Goal: Task Accomplishment & Management: Use online tool/utility

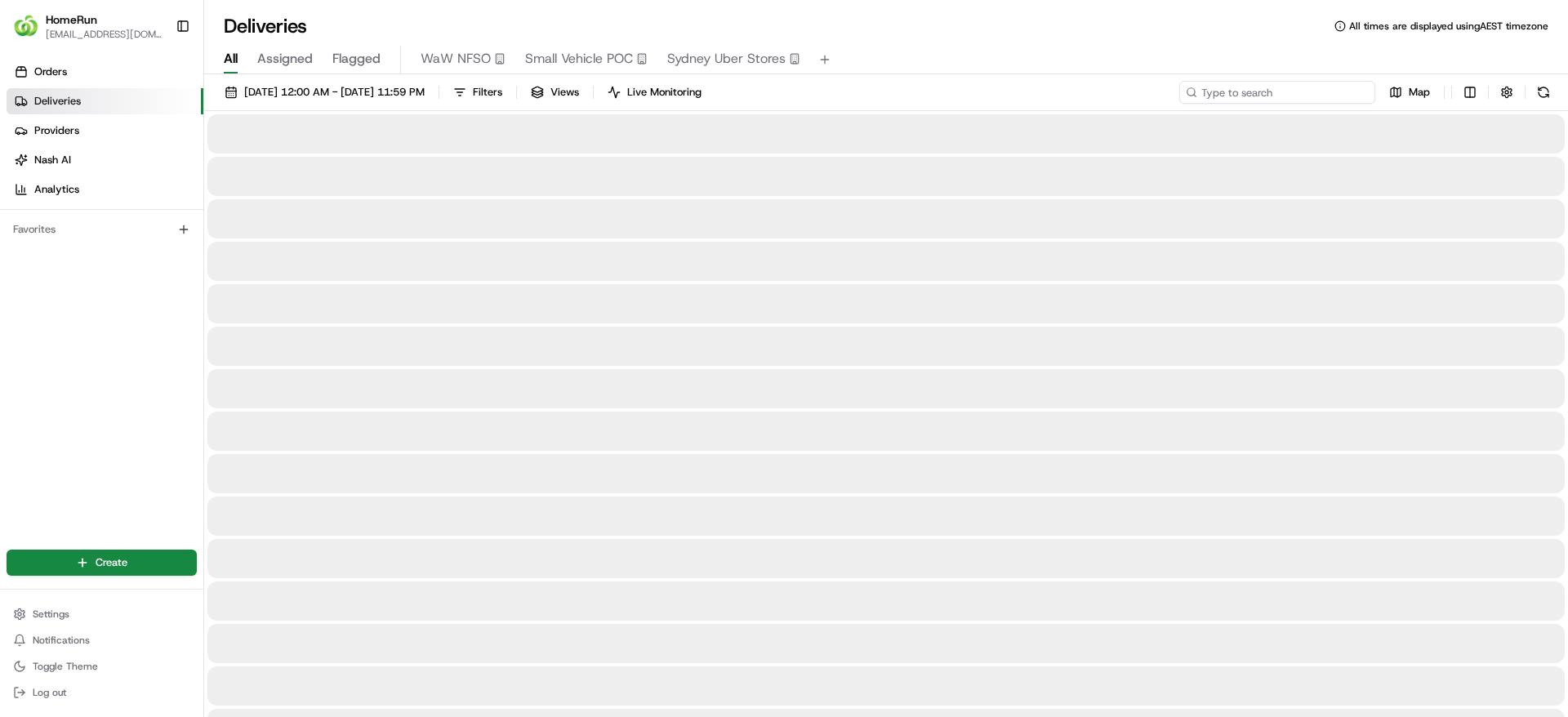
click at [1275, 91] on input at bounding box center [1277, 92] width 196 height 23
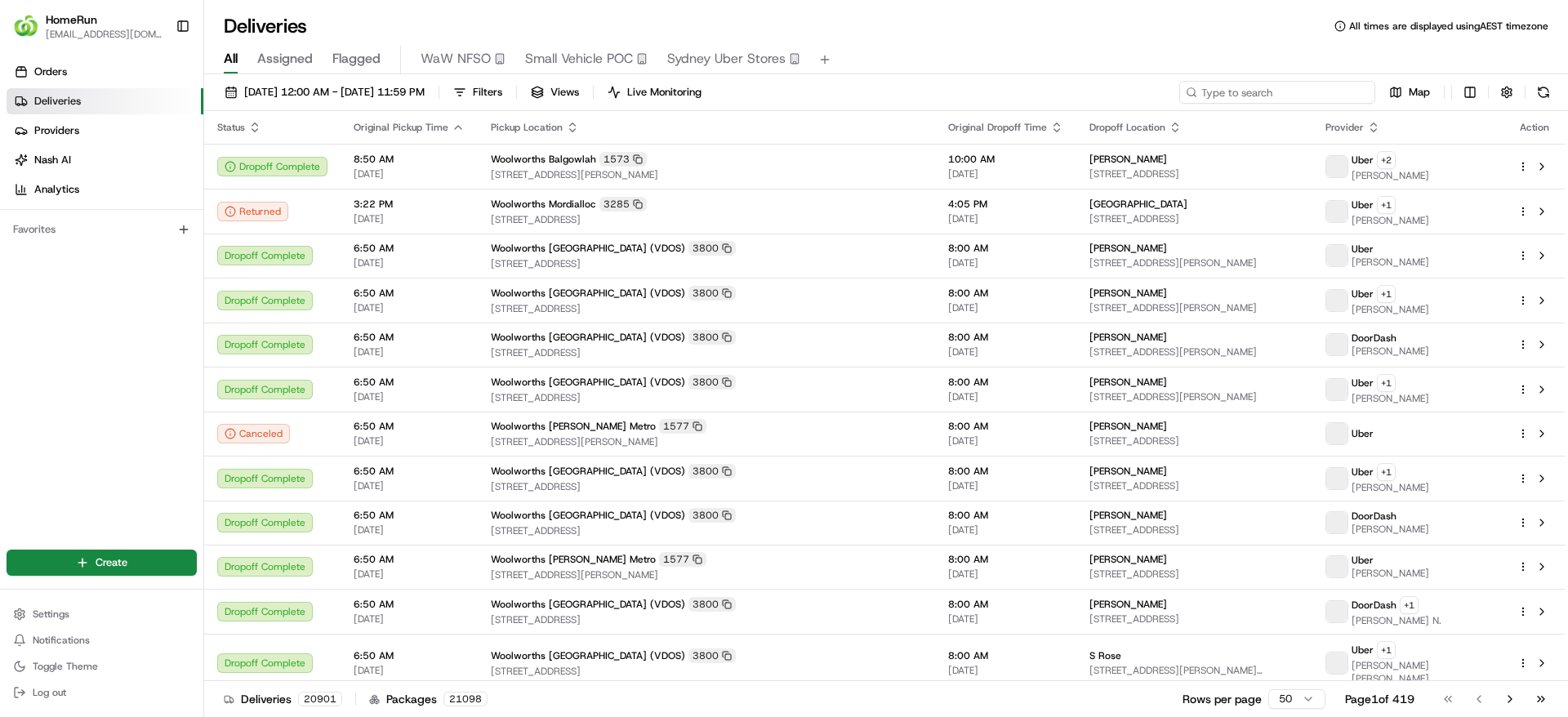
paste input "265882942"
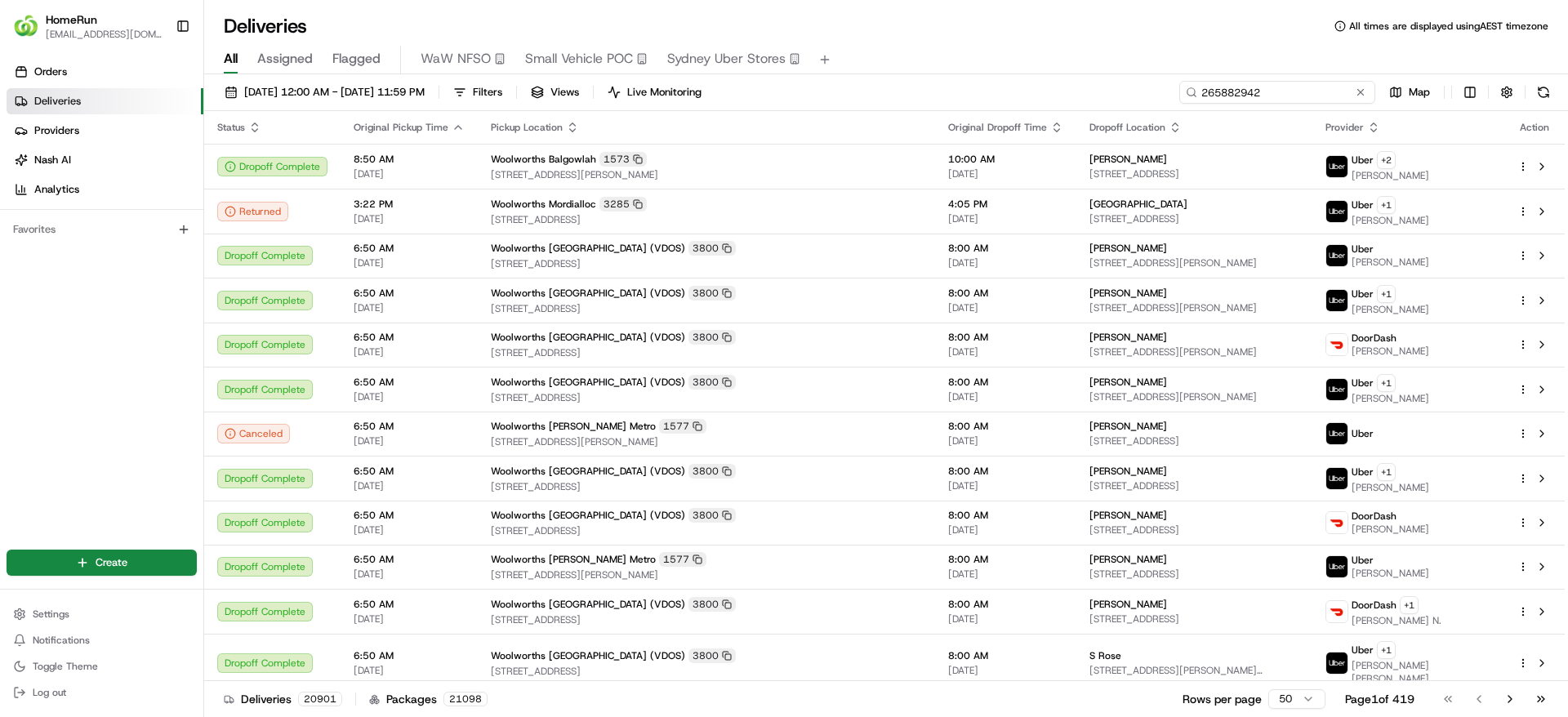
type input "265882942"
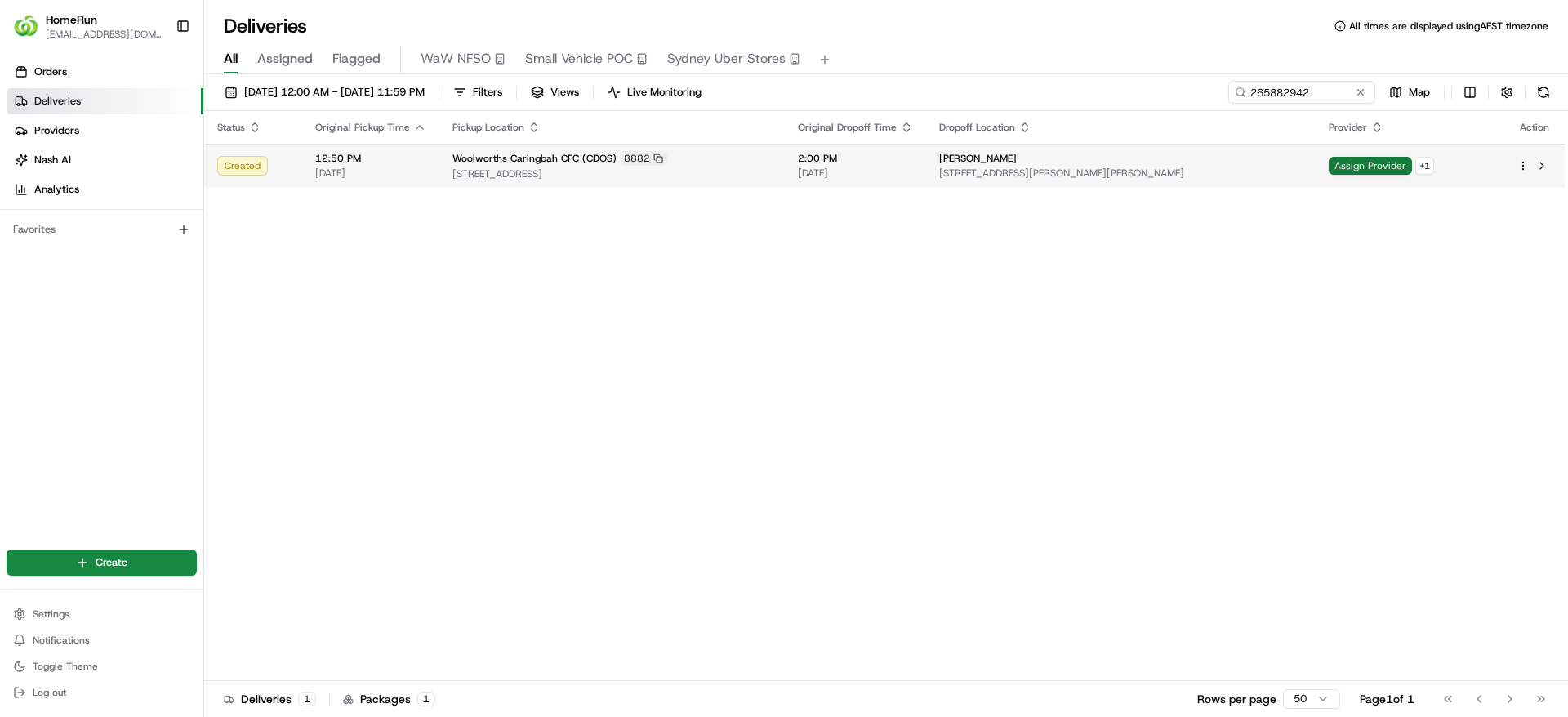
click at [1360, 166] on span "Assign Provider" at bounding box center [1370, 165] width 83 height 18
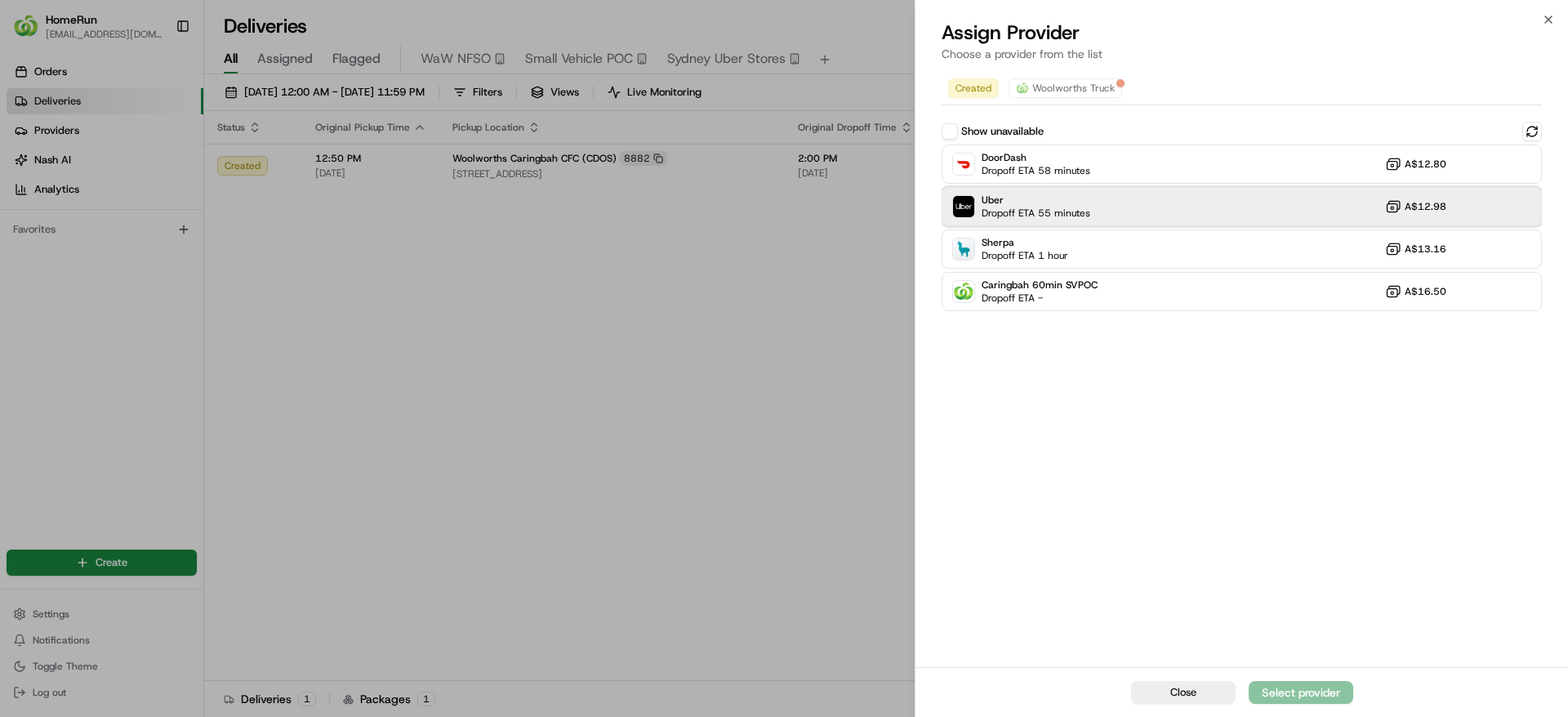
click at [1097, 196] on div "Uber Dropoff ETA 55 minutes A$12.98" at bounding box center [1241, 206] width 600 height 39
click at [1305, 698] on div "Assign Provider" at bounding box center [1300, 692] width 80 height 16
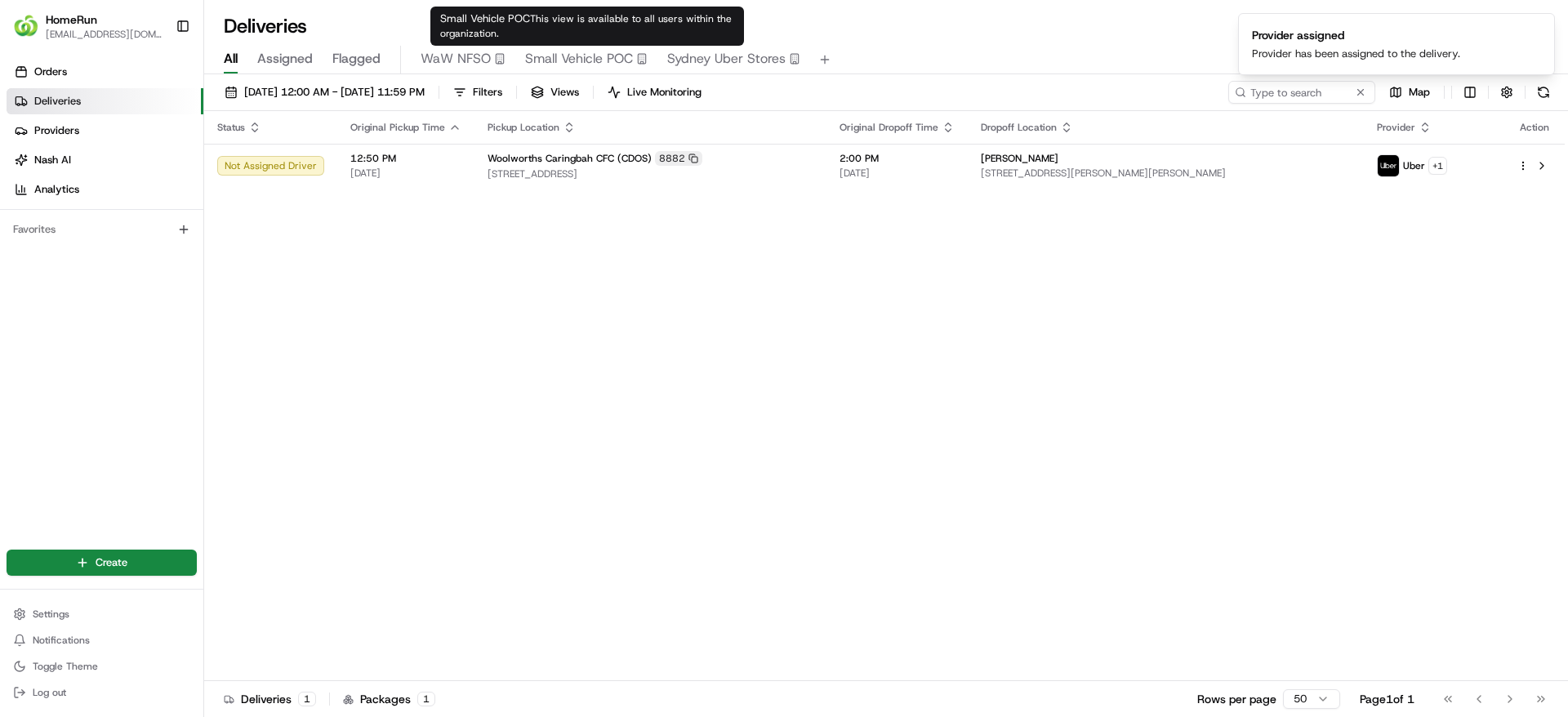
click at [562, 56] on span "Small Vehicle POC" at bounding box center [578, 59] width 107 height 20
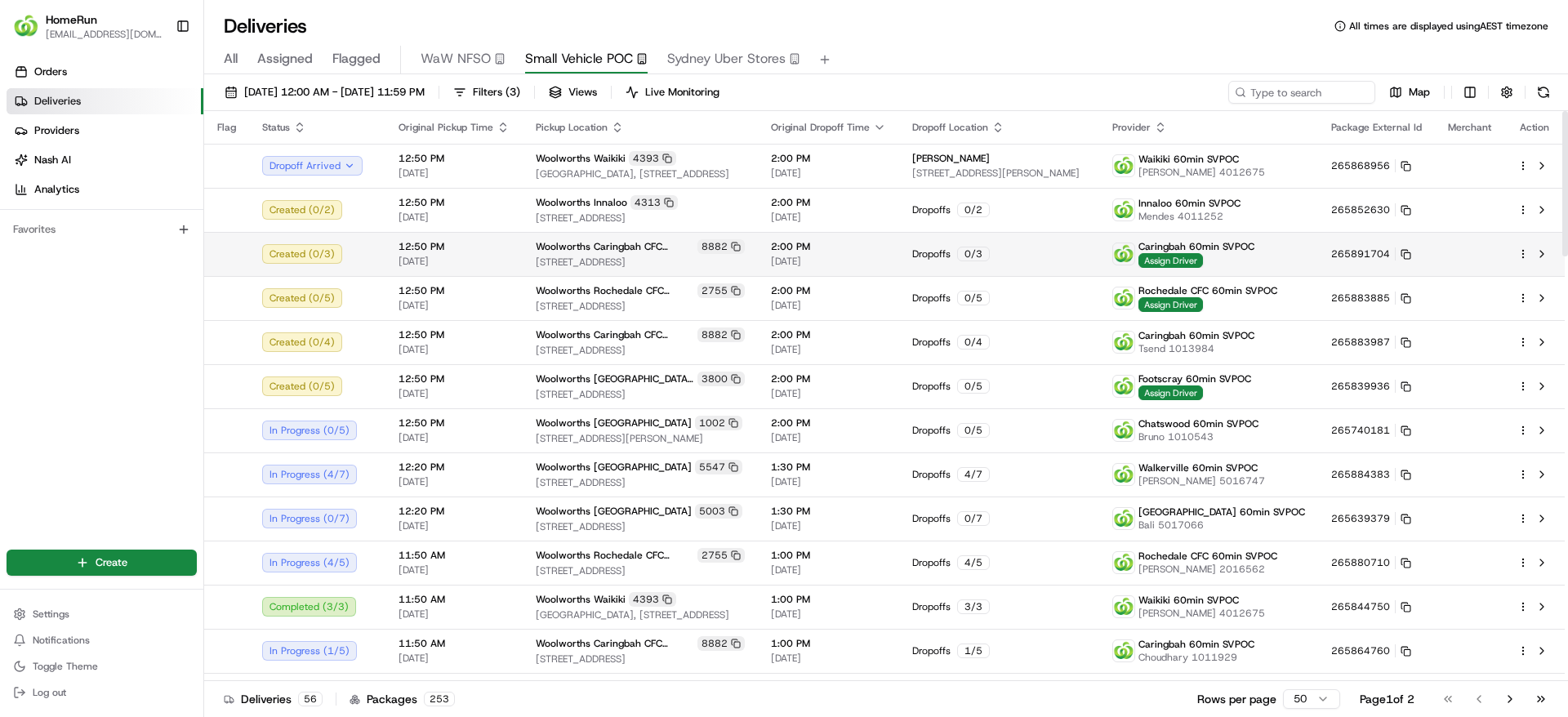
click at [1296, 254] on div "Caringbah 60min SVPOC Assign Driver" at bounding box center [1208, 254] width 193 height 28
click at [1520, 250] on html "HomeRun [EMAIL_ADDRESS][DOMAIN_NAME] Toggle Sidebar Orders Deliveries Providers…" at bounding box center [784, 358] width 1568 height 717
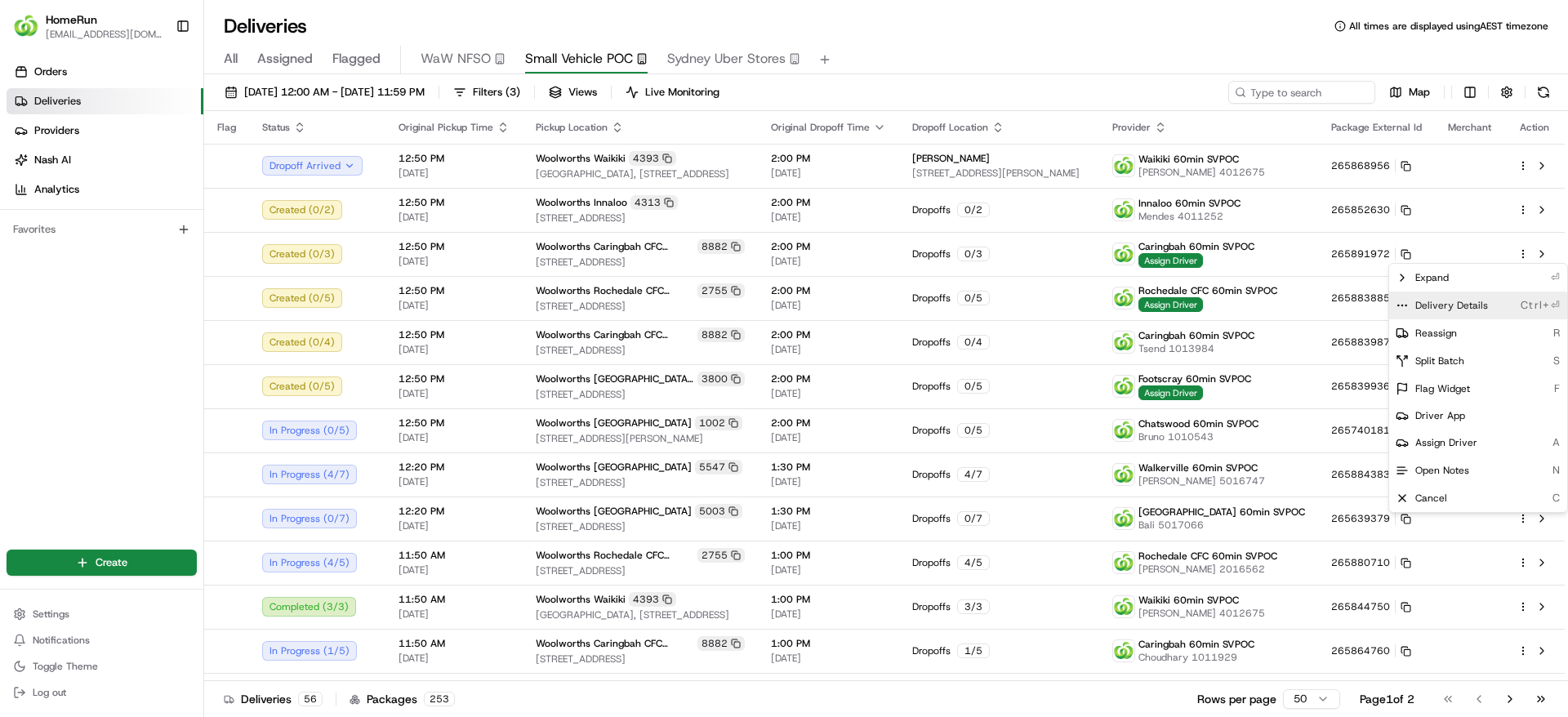
click at [1462, 309] on span "Delivery Details" at bounding box center [1451, 305] width 73 height 13
